Goal: Check status: Check status

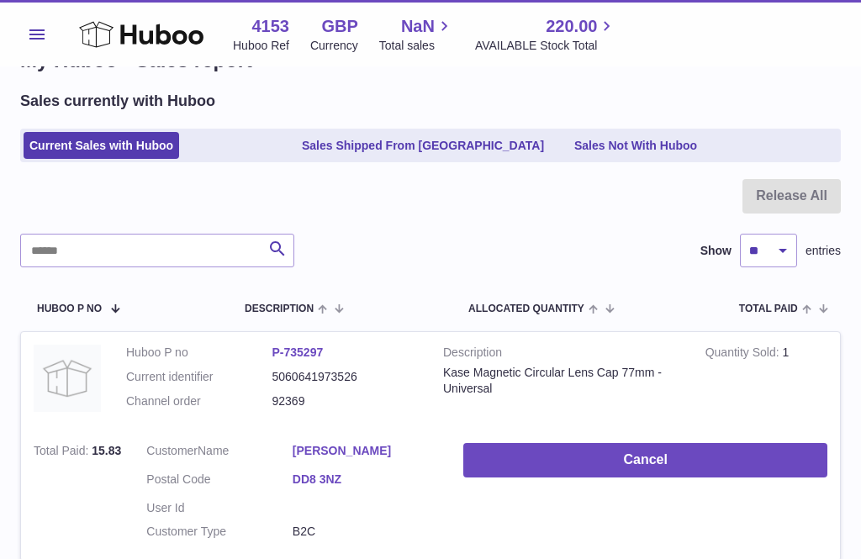
click at [124, 33] on use at bounding box center [141, 34] width 124 height 26
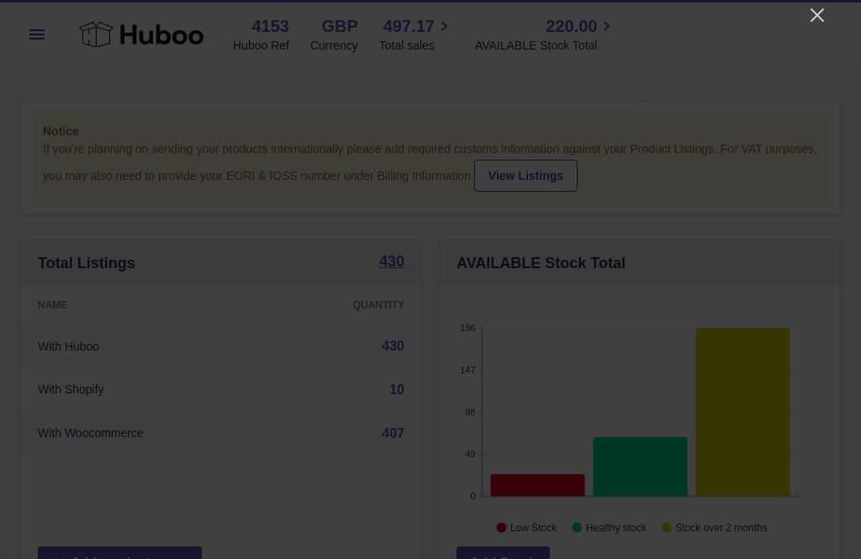
click at [816, 24] on icon "Close" at bounding box center [817, 15] width 20 height 20
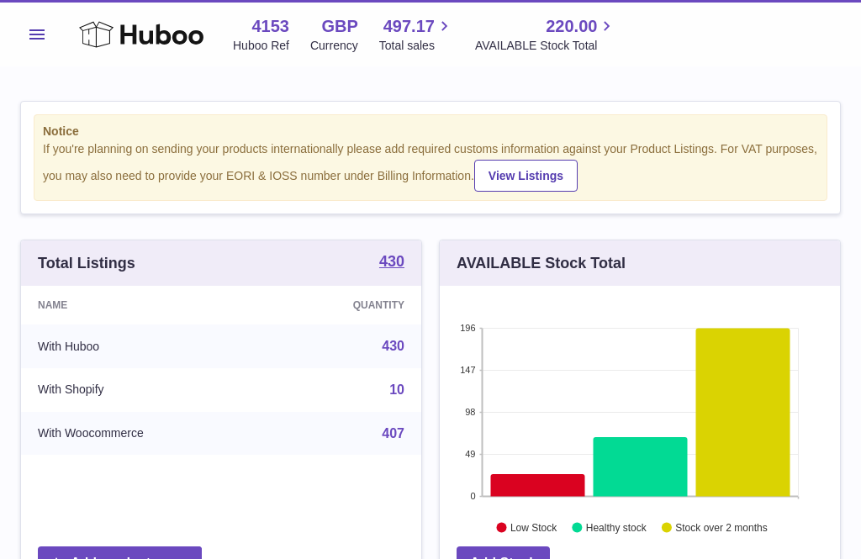
click at [410, 34] on span "497.17" at bounding box center [408, 26] width 51 height 23
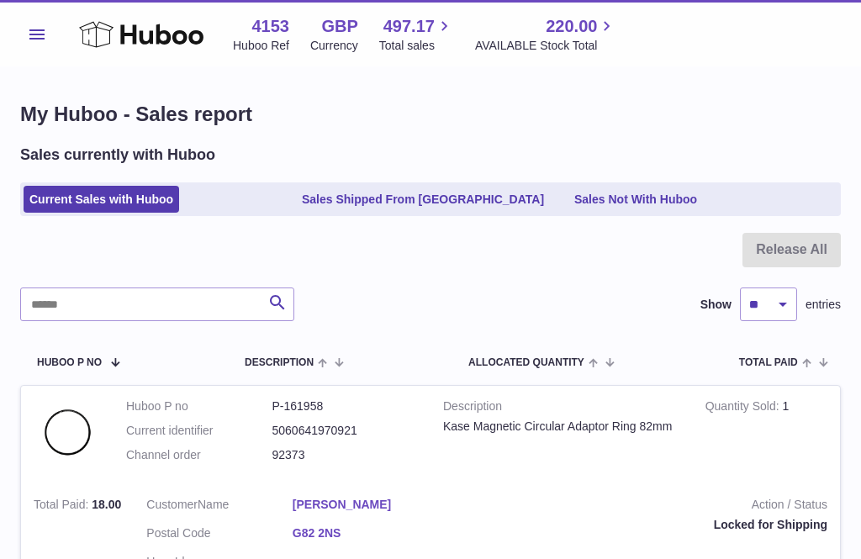
click at [349, 198] on link "Sales Shipped From [GEOGRAPHIC_DATA]" at bounding box center [423, 200] width 254 height 28
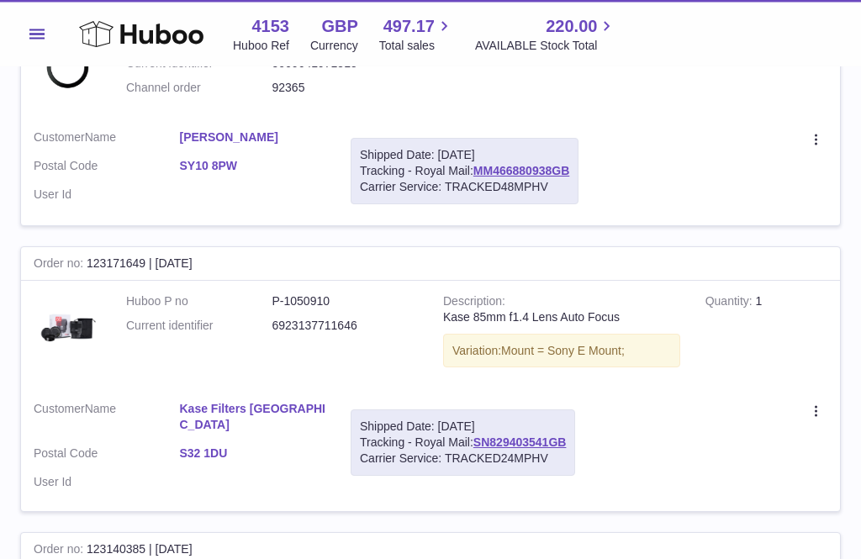
scroll to position [2268, 0]
click at [509, 435] on link "SN829403541GB" at bounding box center [519, 441] width 93 height 13
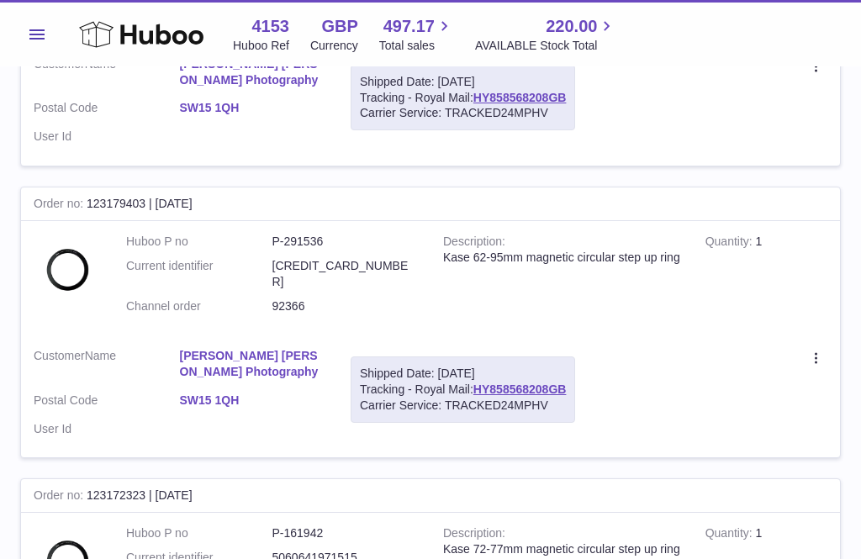
scroll to position [1773, 0]
click at [522, 383] on link "HY858568208GB" at bounding box center [519, 389] width 93 height 13
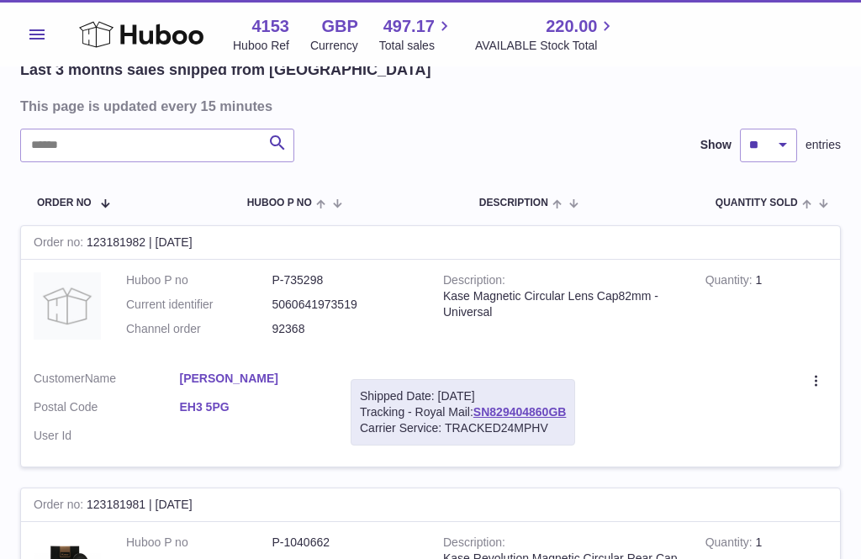
scroll to position [0, 0]
